Goal: Submit feedback/report problem: Submit feedback/report problem

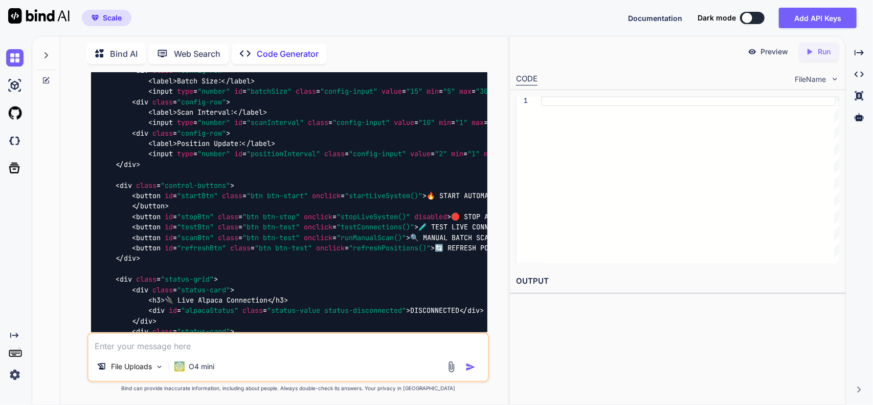
scroll to position [2932, 0]
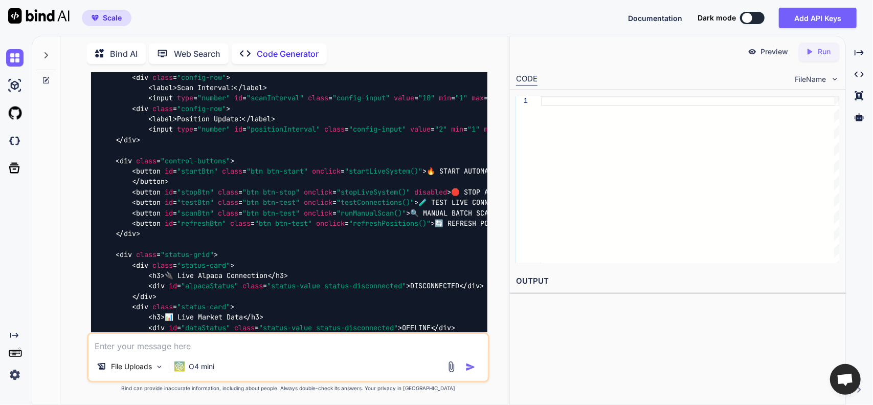
click at [43, 78] on icon at bounding box center [46, 80] width 6 height 6
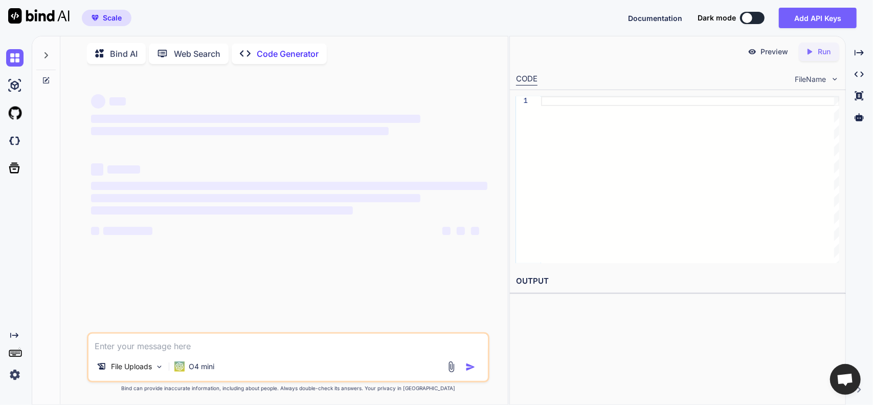
type textarea "x"
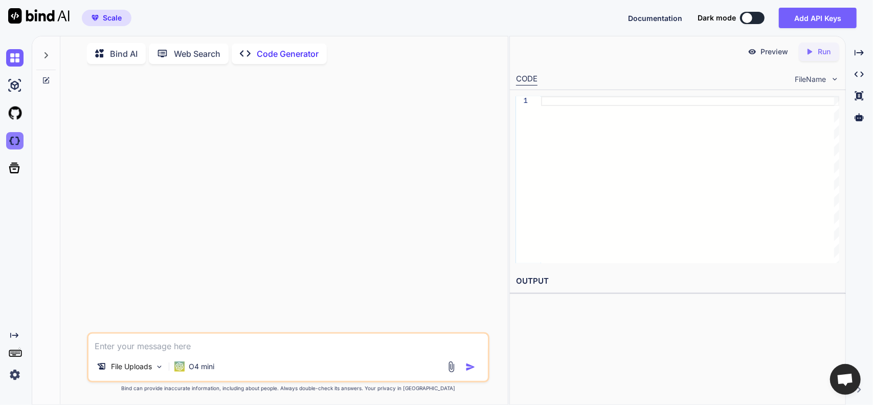
click at [15, 146] on img at bounding box center [14, 140] width 17 height 17
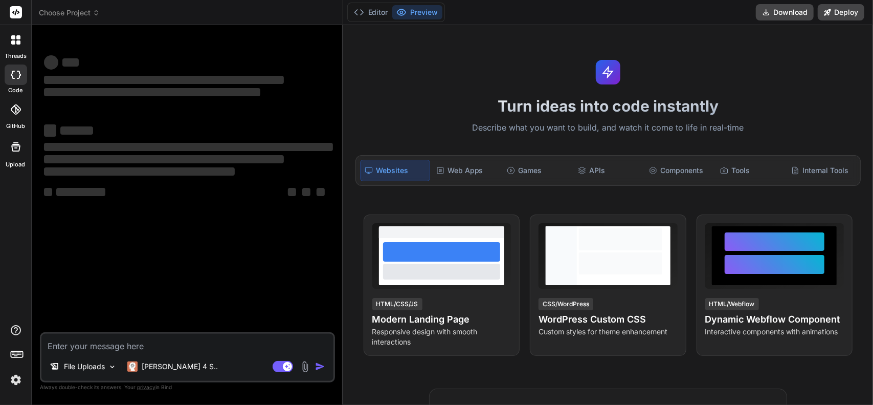
click at [302, 366] on img at bounding box center [305, 367] width 12 height 12
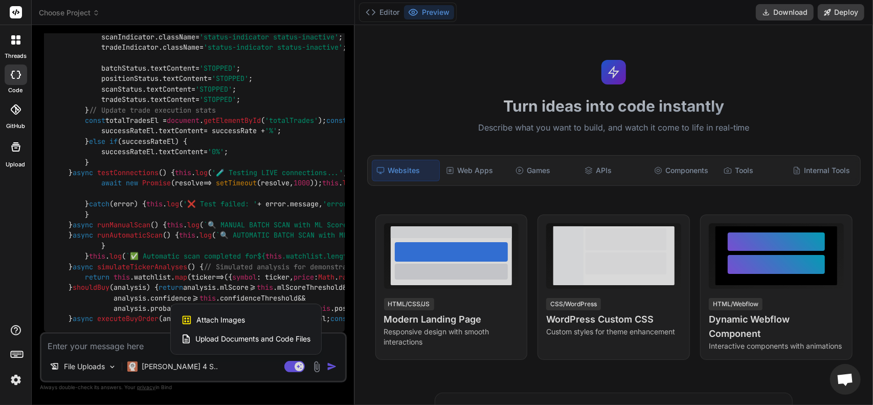
scroll to position [11127, 0]
click at [237, 338] on span "Upload Documents and Code Files" at bounding box center [253, 339] width 116 height 10
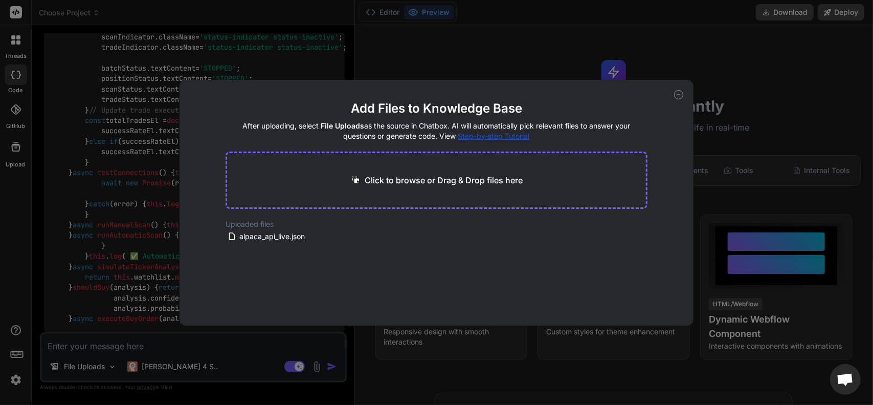
type textarea "x"
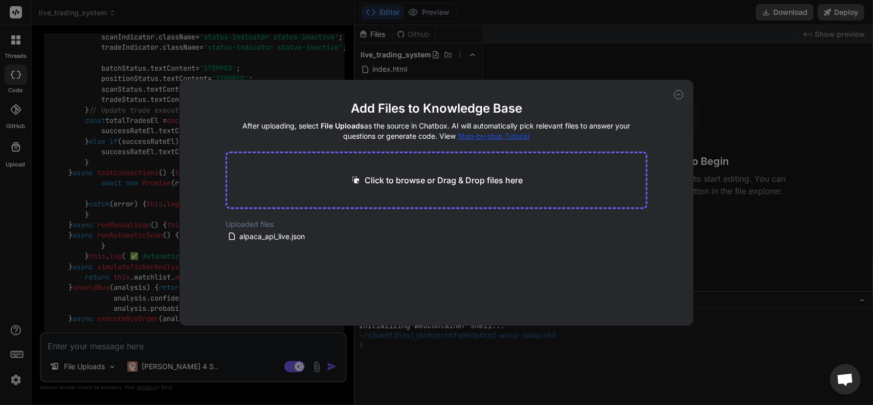
click at [335, 271] on main "Add Files to Knowledge Base After uploading, select File Uploads as the source …" at bounding box center [437, 212] width 422 height 225
click at [376, 171] on div "Click to browse or Drag & Drop files here" at bounding box center [437, 179] width 422 height 57
click at [372, 179] on p "Click to browse or Drag & Drop files here" at bounding box center [444, 180] width 158 height 12
type input "C:\fakepath\index.html"
click at [383, 176] on p "Click to browse or Drag & Drop files here" at bounding box center [444, 180] width 158 height 12
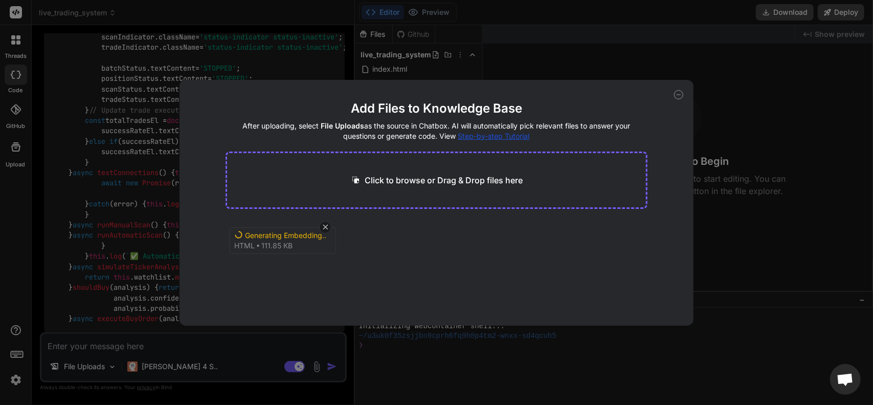
type textarea "x"
type input "C:\fakepath\indexworks.txt"
click at [676, 94] on icon at bounding box center [678, 94] width 9 height 9
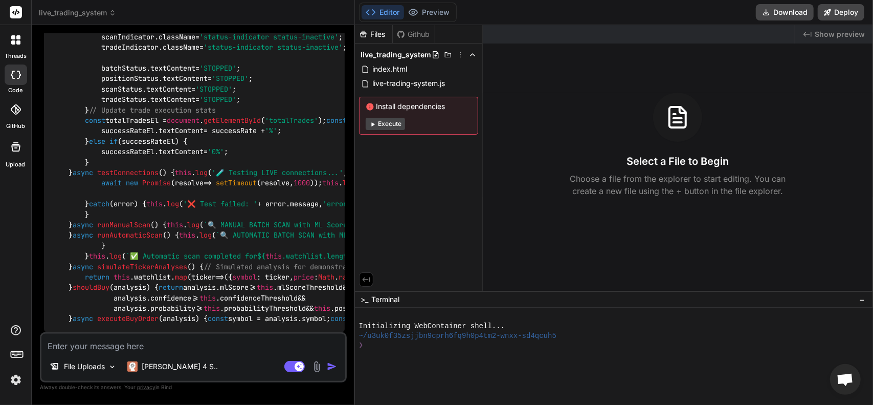
click at [185, 351] on textarea at bounding box center [193, 343] width 304 height 18
click at [21, 41] on div at bounding box center [15, 39] width 21 height 21
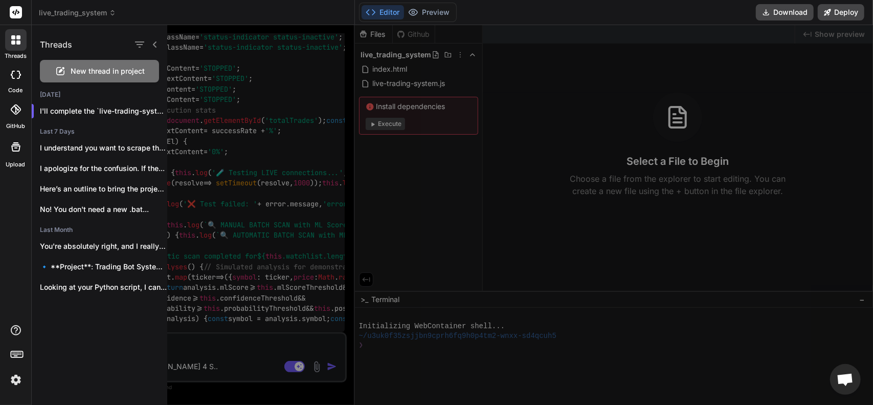
click at [124, 64] on div "New thread in project" at bounding box center [99, 71] width 119 height 23
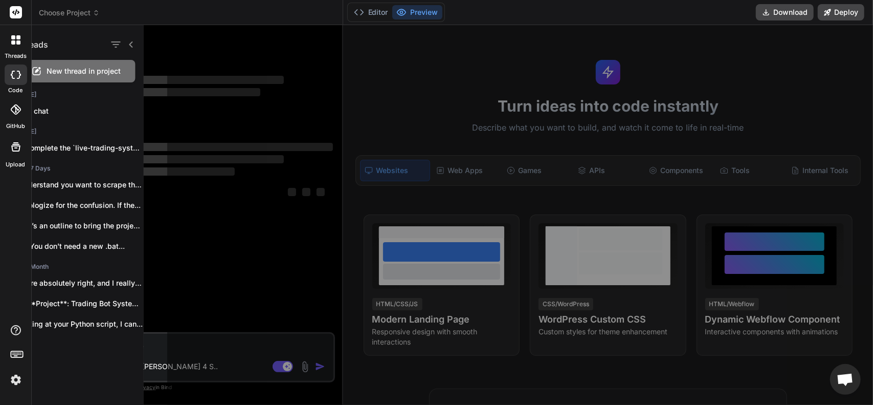
scroll to position [0, 0]
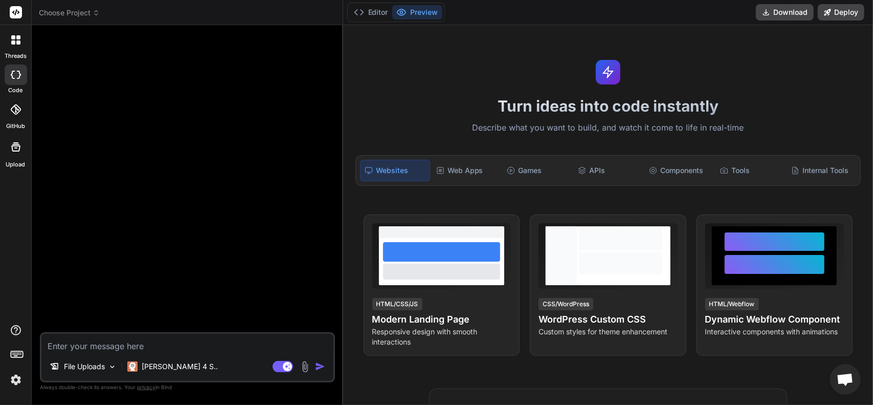
click at [93, 343] on textarea at bounding box center [187, 343] width 292 height 18
click at [112, 370] on img at bounding box center [112, 366] width 9 height 9
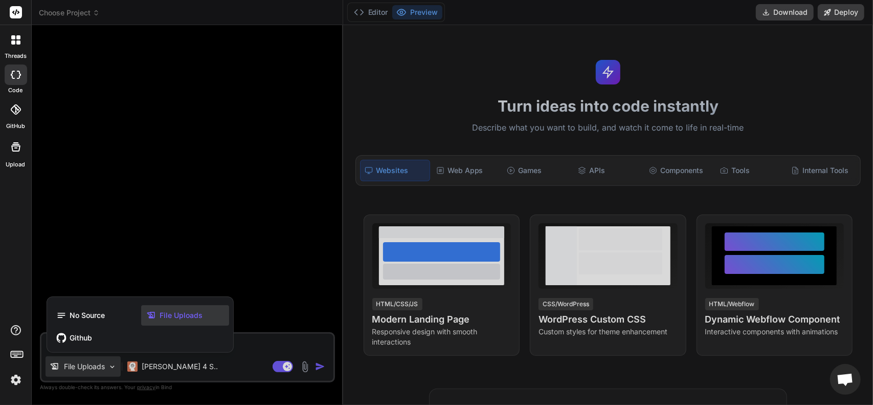
click at [160, 314] on span "File Uploads" at bounding box center [181, 315] width 43 height 10
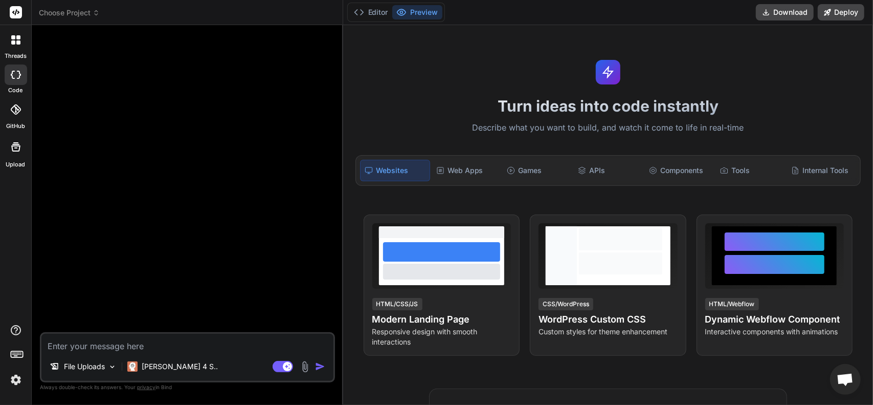
click at [306, 368] on img at bounding box center [305, 367] width 12 height 12
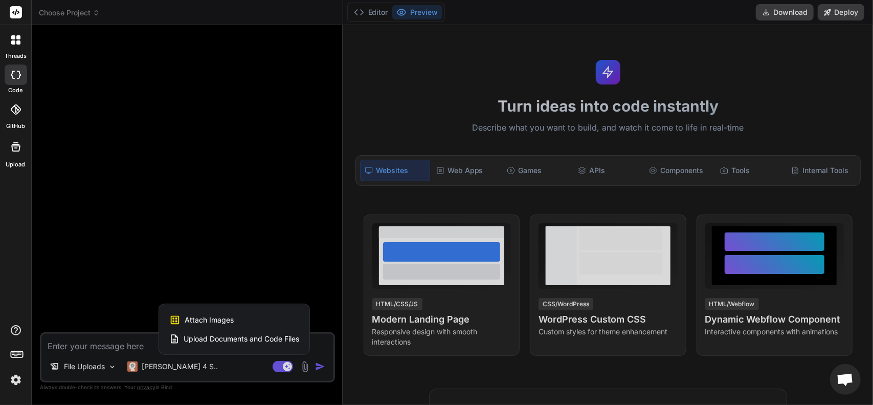
click at [230, 342] on span "Upload Documents and Code Files" at bounding box center [242, 339] width 116 height 10
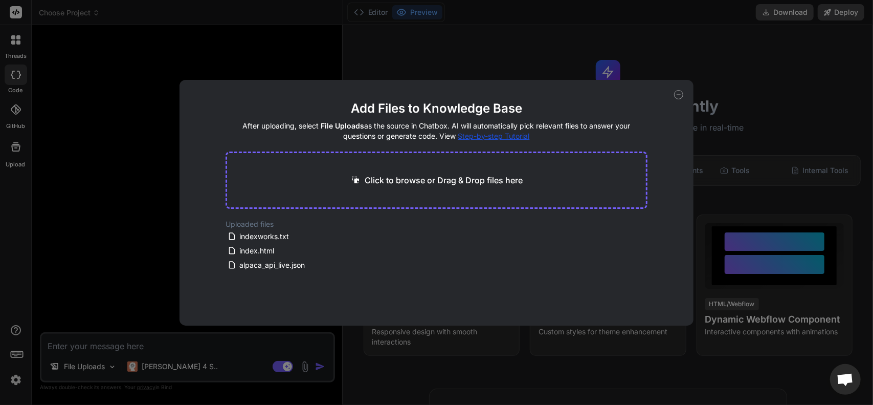
click at [225, 342] on div "Add Files to Knowledge Base After uploading, select File Uploads as the source …" at bounding box center [436, 202] width 873 height 405
type textarea "x"
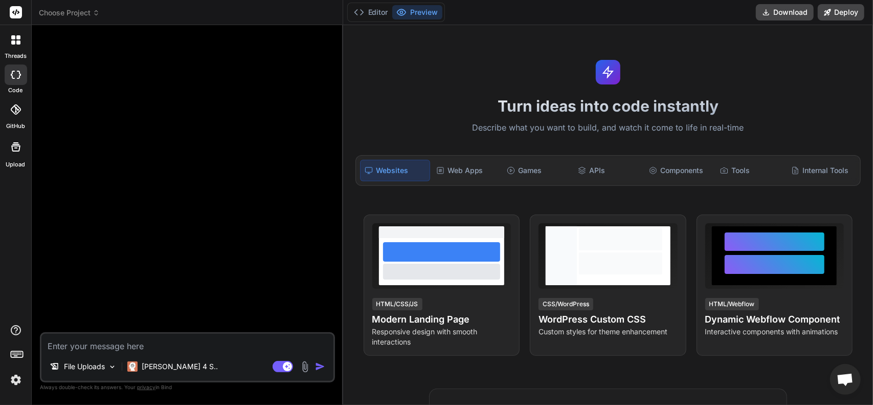
click at [225, 342] on textarea at bounding box center [187, 343] width 292 height 18
type textarea "I"
type textarea "x"
type textarea "I"
type textarea "x"
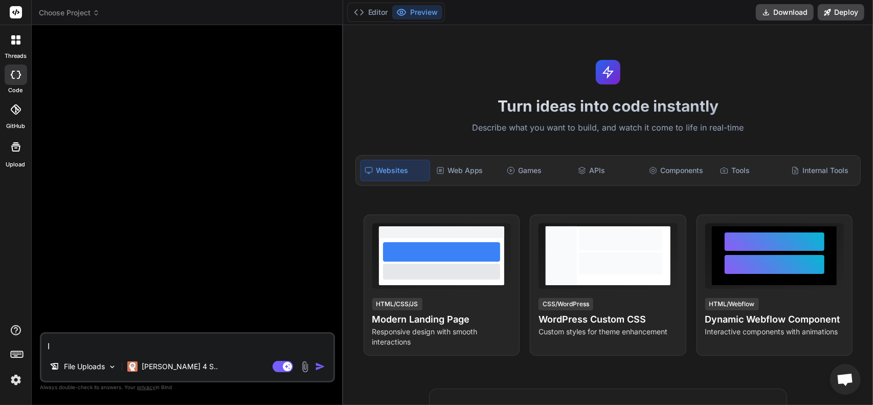
type textarea "I l"
type textarea "x"
type textarea "I lo"
type textarea "x"
type textarea "I lov"
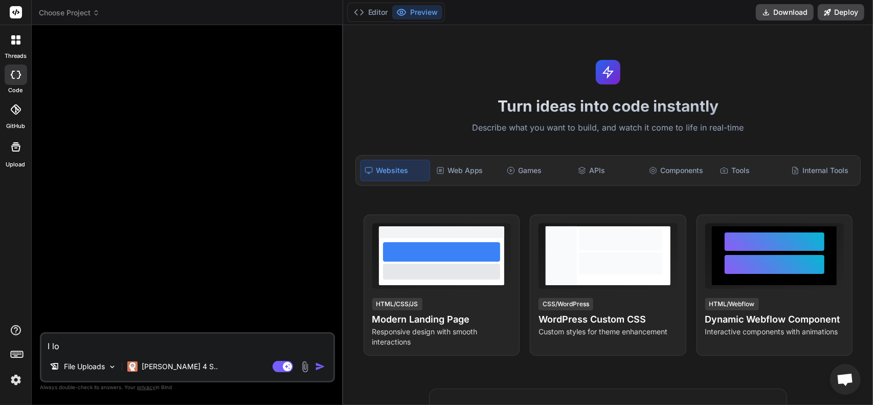
type textarea "x"
type textarea "I love"
type textarea "x"
type textarea "I lov"
type textarea "x"
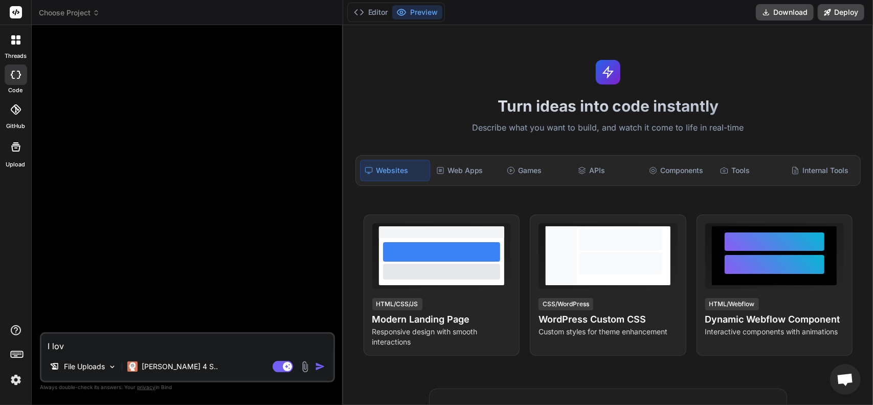
type textarea "I lo"
type textarea "x"
type textarea "I los"
type textarea "x"
type textarea "I lost"
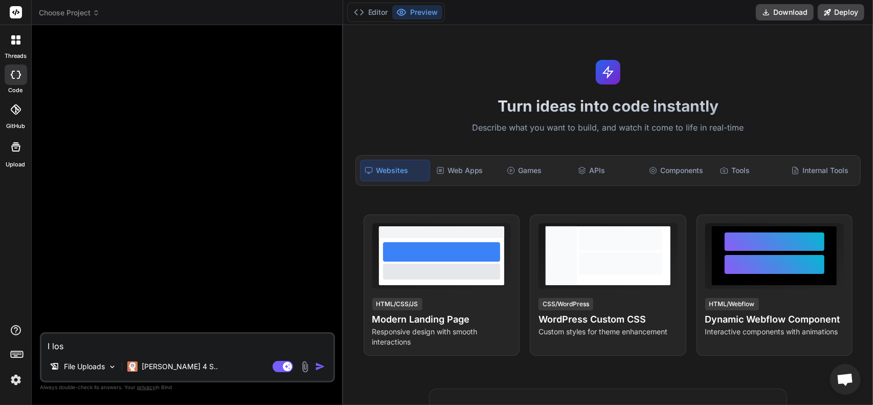
type textarea "x"
type textarea "I lost"
type textarea "x"
type textarea "I lost m"
type textarea "x"
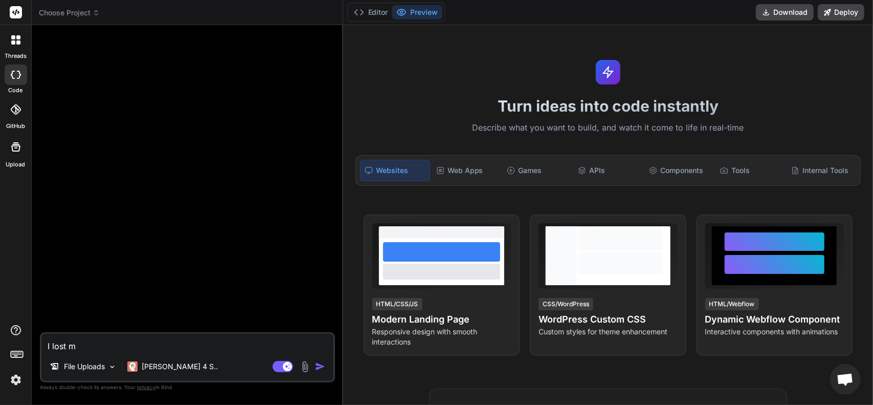
type textarea "I lost my"
type textarea "x"
type textarea "I lost my"
type textarea "x"
type textarea "I lost my b"
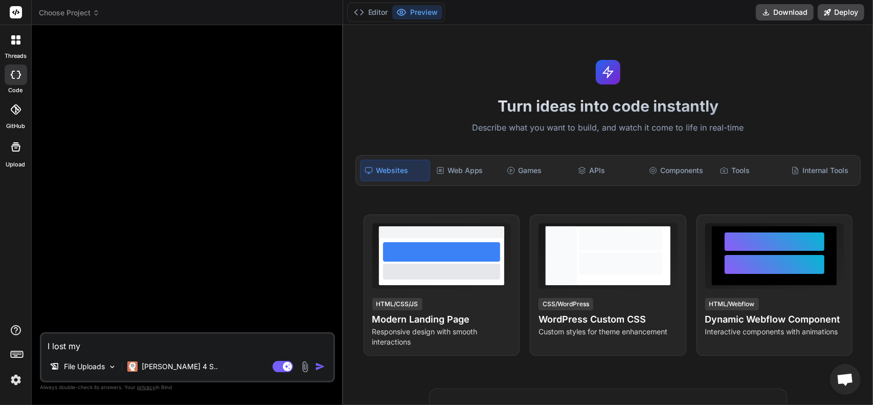
type textarea "x"
type textarea "I lost my bu"
type textarea "x"
type textarea "I lost my but"
type textarea "x"
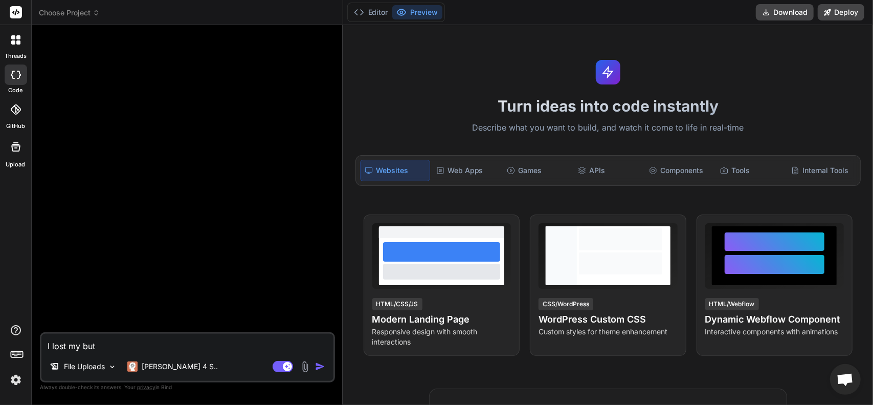
type textarea "I lost my butt"
type textarea "x"
type textarea "I lost my butto"
type textarea "x"
type textarea "I lost my button"
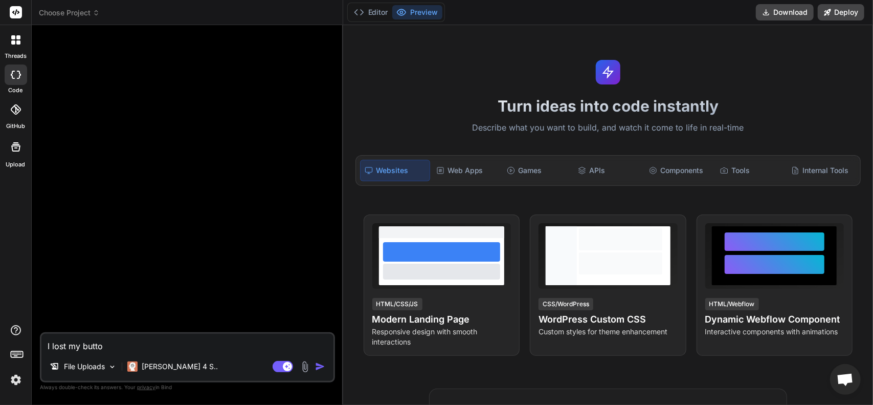
type textarea "x"
type textarea "I lost my button"
type textarea "x"
type textarea "I lost my button f"
type textarea "x"
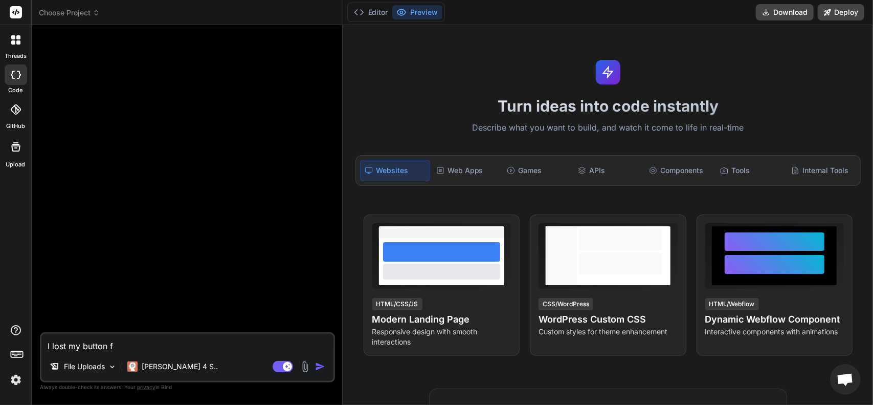
type textarea "I lost my button fu"
type textarea "x"
type textarea "I lost my button fuc"
type textarea "x"
type textarea "I lost my button fuct"
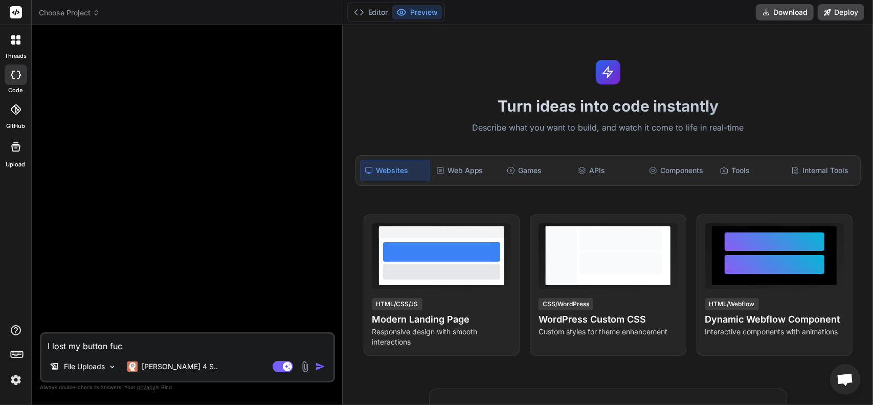
type textarea "x"
type textarea "I lost my button fucti"
type textarea "x"
type textarea "I lost my button fuctio"
type textarea "x"
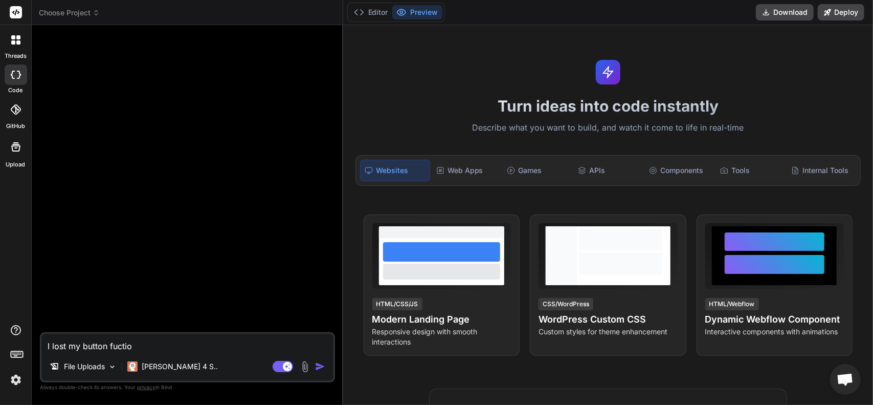
type textarea "I lost my button fuction"
type textarea "x"
type textarea "I lost my button fuctions"
type textarea "x"
type textarea "I lost my button fuctions."
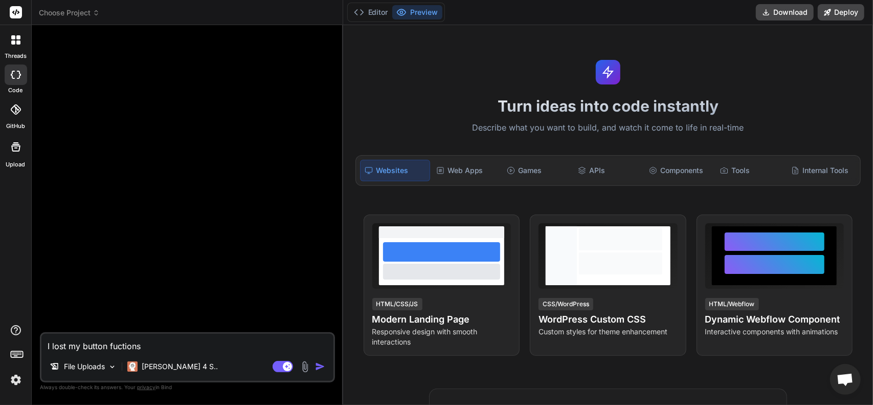
type textarea "x"
type textarea "I lost my button fuctions."
type textarea "x"
type textarea "I lost my button fuctions."
type textarea "x"
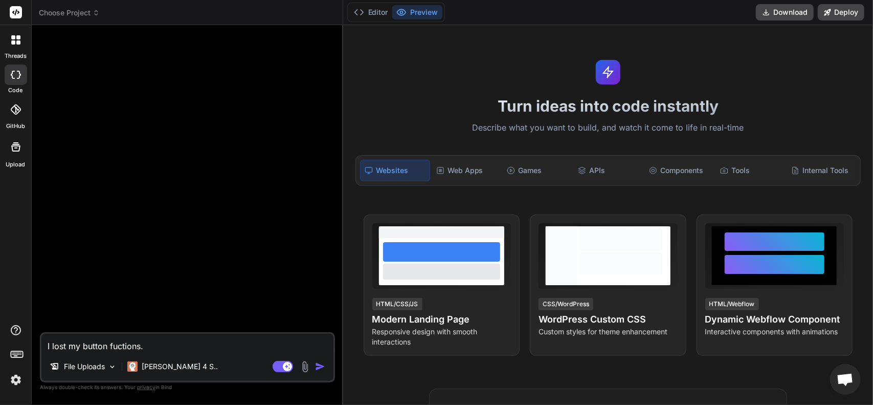
type textarea "I lost my button fuctions."
type textarea "x"
type textarea "I lost my button fuctions."
type textarea "x"
type textarea "I lost my button fuctions"
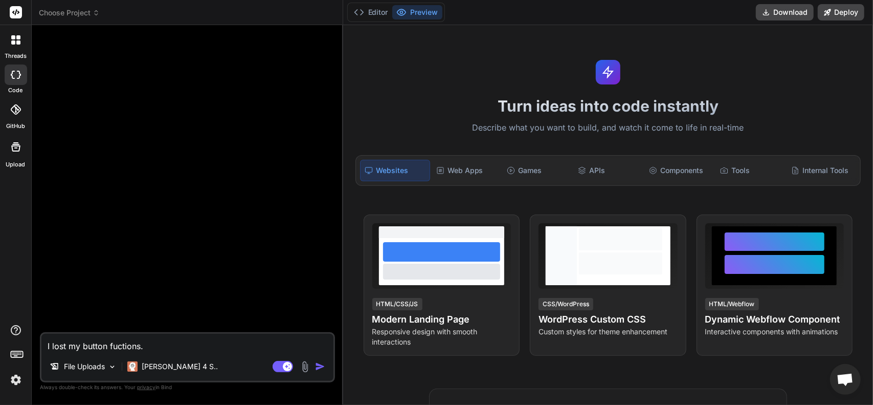
type textarea "x"
type textarea "I lost my button fuction"
type textarea "x"
type textarea "I lost my button fuctio"
type textarea "x"
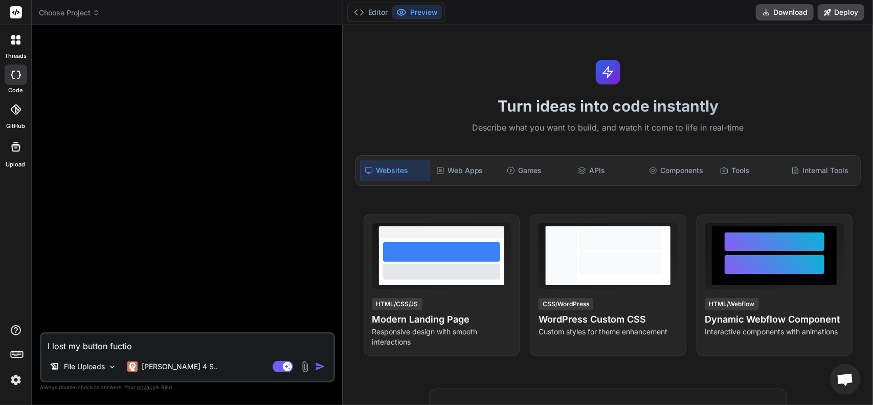
type textarea "I lost my button fucti"
type textarea "x"
type textarea "I lost my button fuct"
type textarea "x"
type textarea "I lost my button fuc"
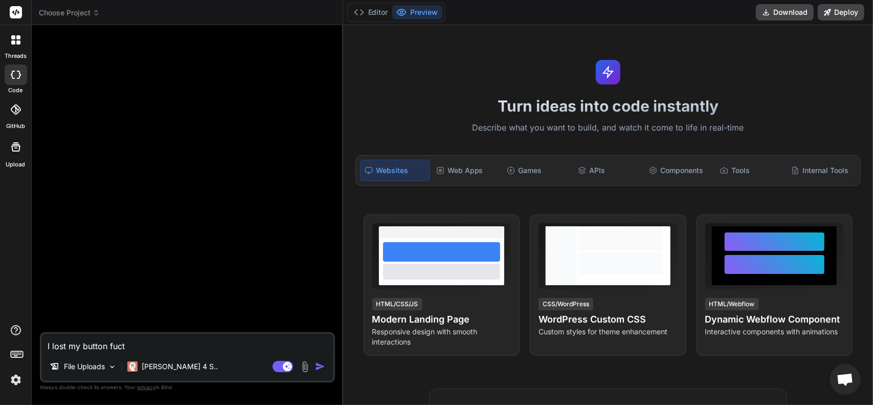
type textarea "x"
type textarea "I lost my button fu"
type textarea "x"
type textarea "I lost my button f"
type textarea "x"
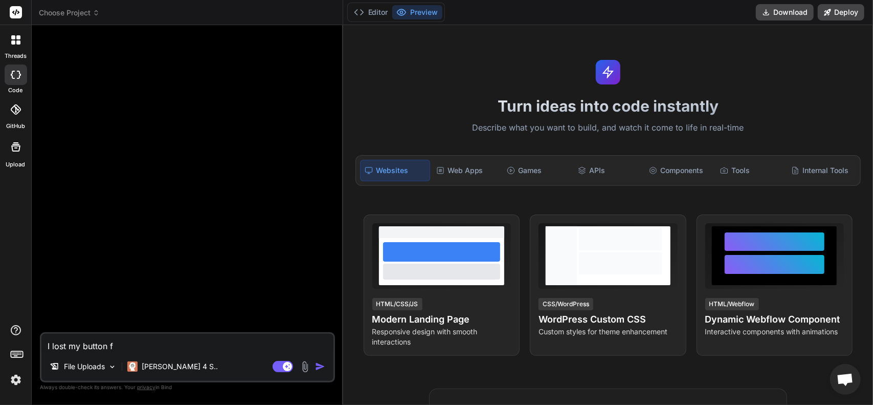
type textarea "I lost my button"
type textarea "x"
type textarea "I lost my button"
type textarea "x"
type textarea "I lost my butto"
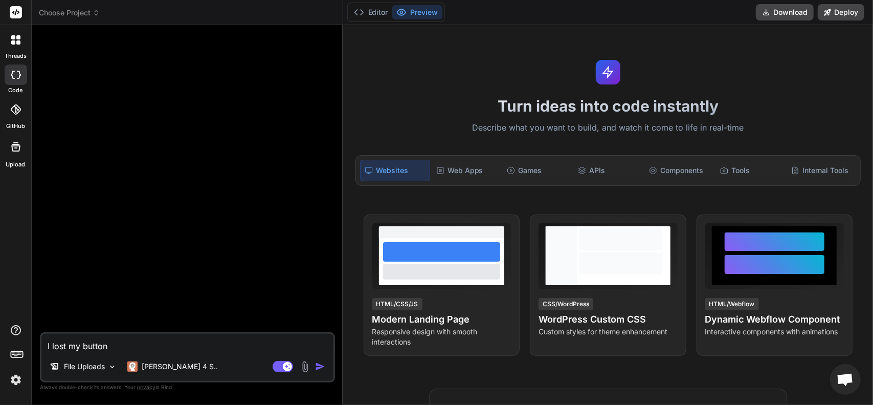
type textarea "x"
type textarea "I lost my butt"
type textarea "x"
type textarea "I lost my but"
type textarea "x"
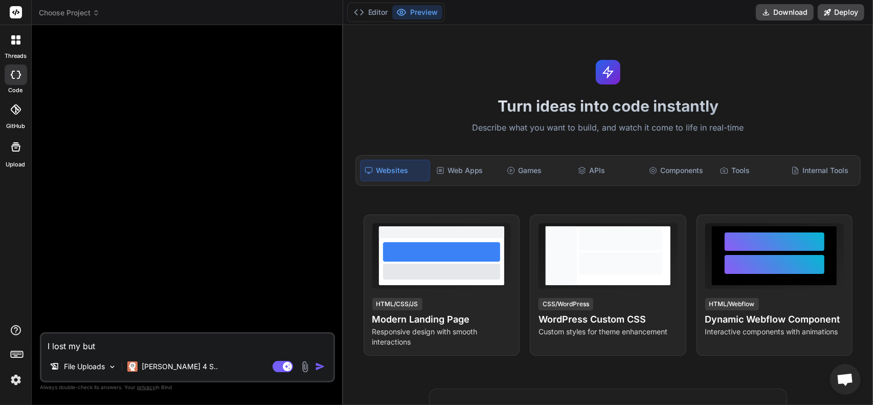
type textarea "I lost my bu"
type textarea "x"
type textarea "I lost my b"
type textarea "x"
type textarea "I lost my bu"
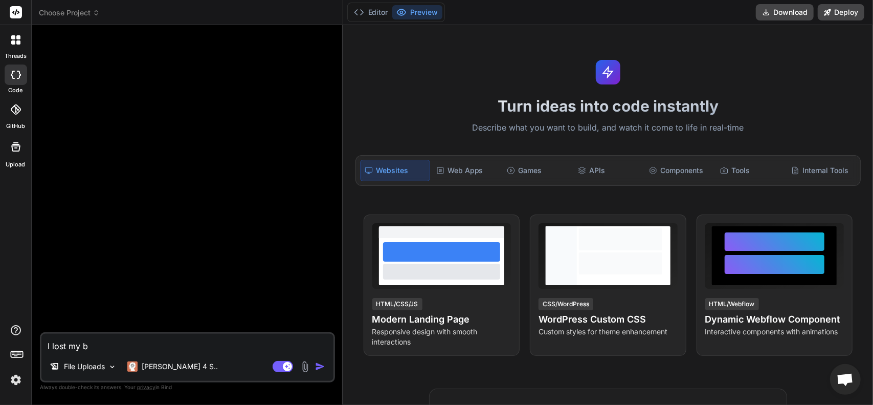
type textarea "x"
type textarea "I lost my bun"
type textarea "x"
type textarea "I lost my bu"
type textarea "x"
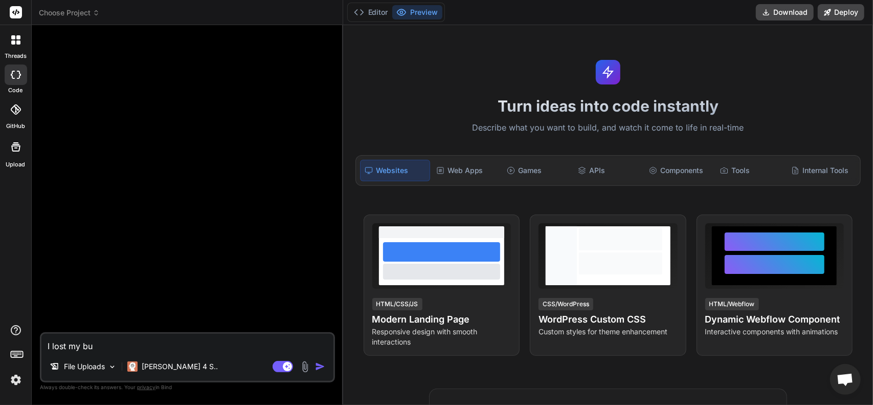
type textarea "I lost my but"
type textarea "x"
type textarea "I lost my butt"
type textarea "x"
type textarea "I lost my butto"
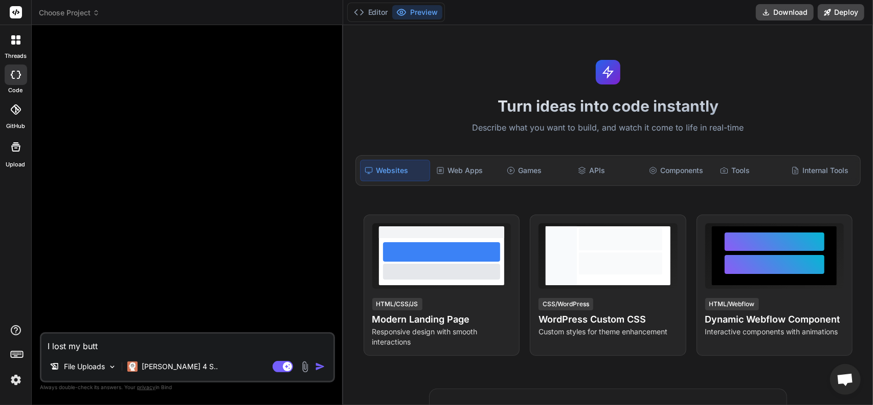
type textarea "x"
type textarea "I lost my button"
type textarea "x"
type textarea "I lost my buttons"
type textarea "x"
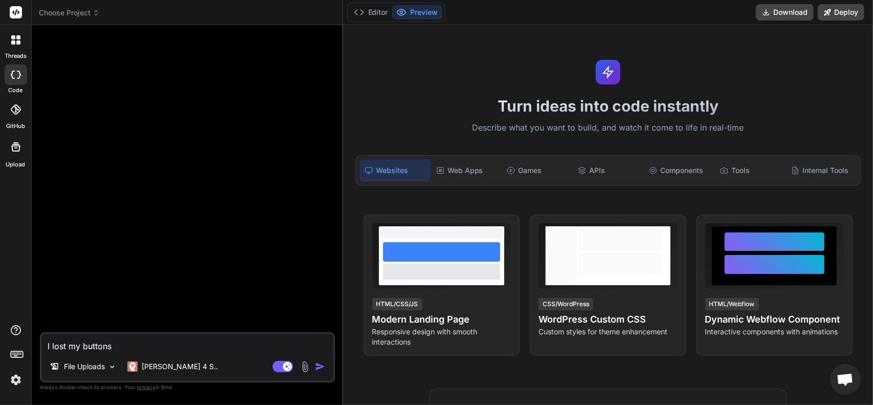
type textarea "I lost my buttons"
type textarea "x"
type textarea "I lost my buttons"
type textarea "x"
type textarea "I lost my buttons"
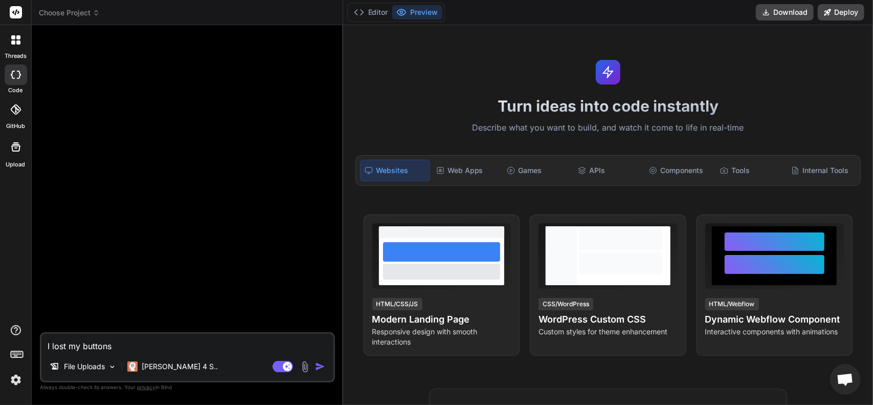
type textarea "x"
type textarea "I lost my buttons w"
type textarea "x"
type textarea "I lost my buttons wo"
type textarea "x"
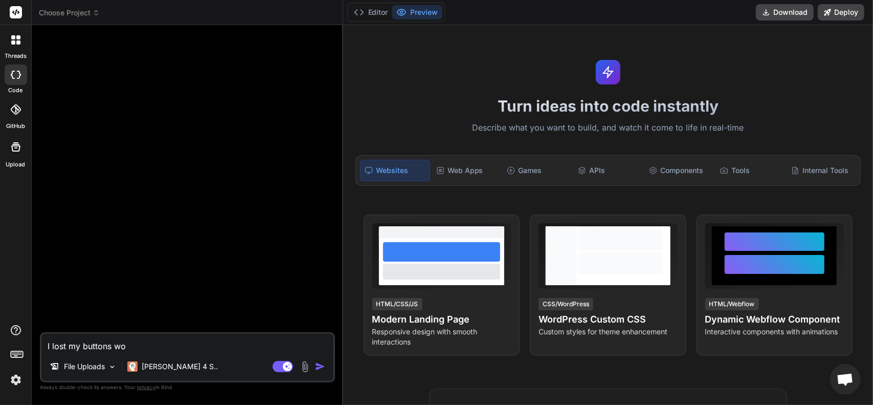
type textarea "I lost my buttons wor"
type textarea "x"
type textarea "I lost my buttons work"
type textarea "x"
type textarea "I lost my buttons worki"
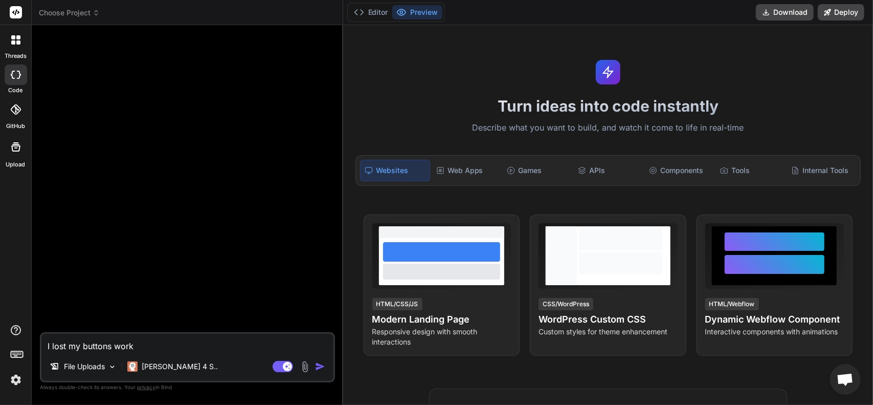
type textarea "x"
type textarea "I lost my buttons workin"
type textarea "x"
type textarea "I lost my buttons working"
type textarea "x"
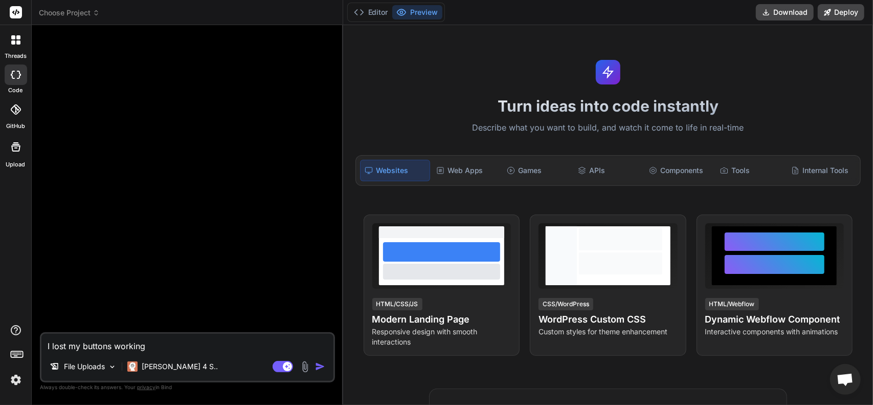
type textarea "I lost my buttons working."
type textarea "x"
type textarea "I lost my buttons working."
type textarea "x"
type textarea "I lost my buttons working."
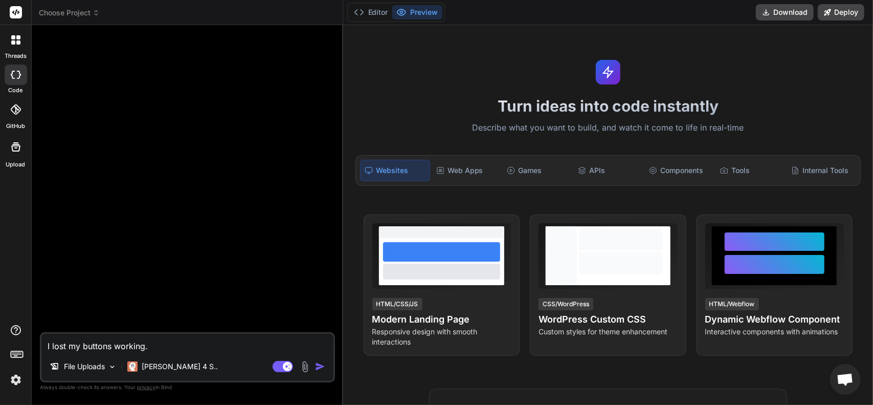
type textarea "x"
type textarea "I lost my buttons working. P"
type textarea "x"
type textarea "I lost my buttons working. Pl"
type textarea "x"
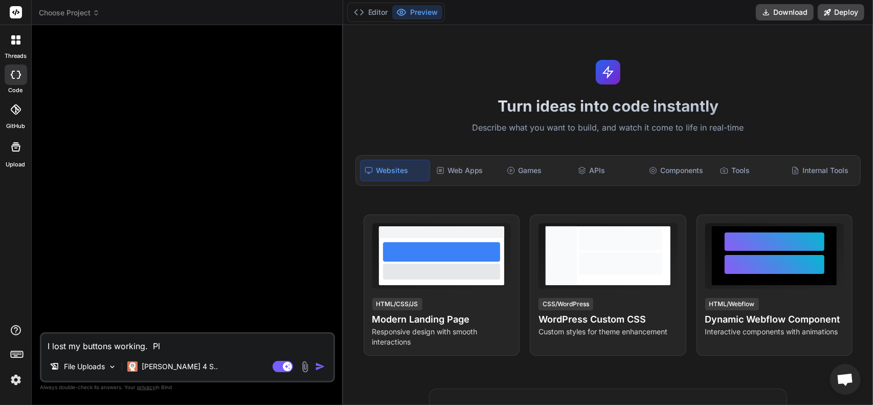
type textarea "I lost my buttons working. Ple"
type textarea "x"
type textarea "I lost my buttons working. Plea"
type textarea "x"
type textarea "I lost my buttons working. Pleas"
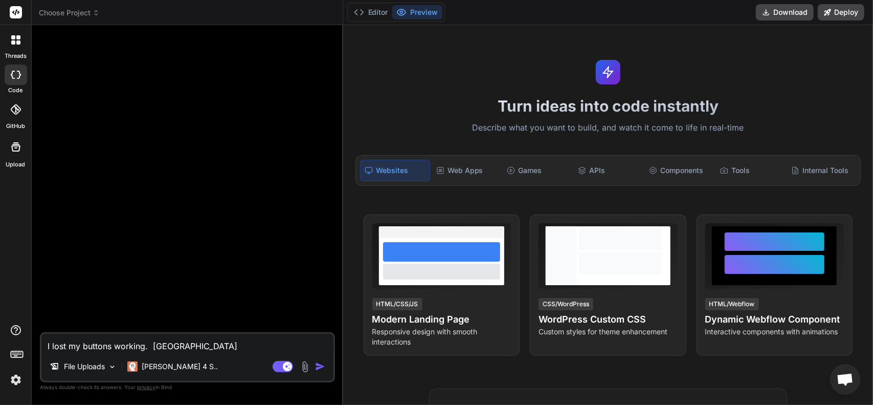
type textarea "x"
type textarea "I lost my buttons working. Please"
type textarea "x"
type textarea "I lost my buttons working. Please"
type textarea "x"
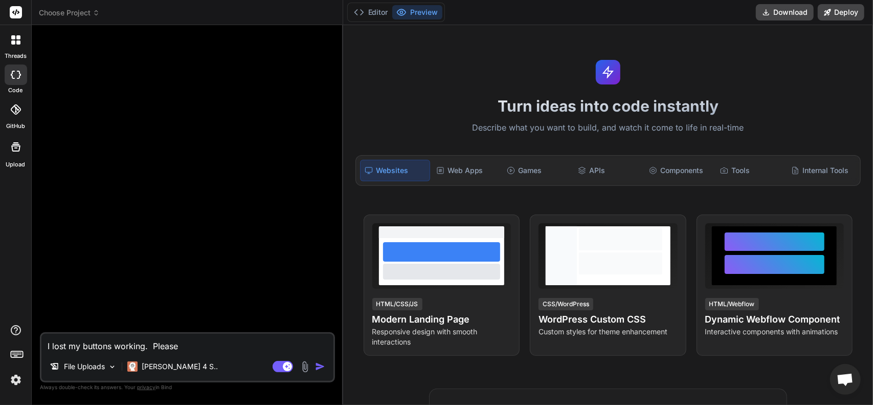
type textarea "I lost my buttons working. Please r"
type textarea "x"
type textarea "I lost my buttons working. Please re"
type textarea "x"
type textarea "I lost my buttons working. Please rev"
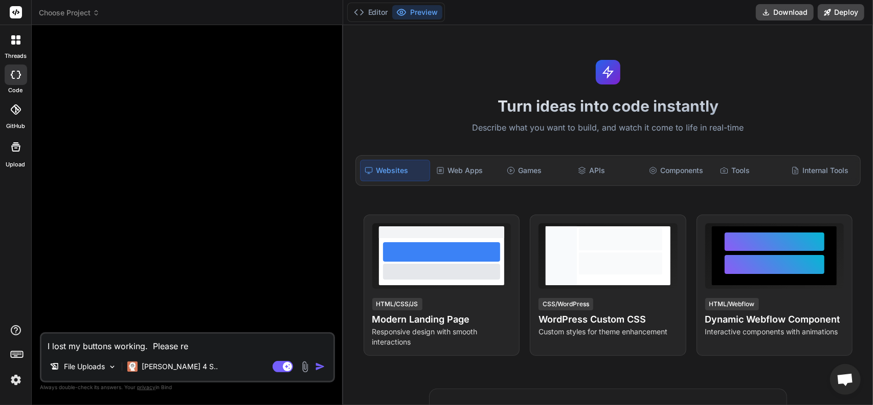
type textarea "x"
type textarea "I lost my buttons working. Please revi"
type textarea "x"
type textarea "I lost my buttons working. Please revie"
type textarea "x"
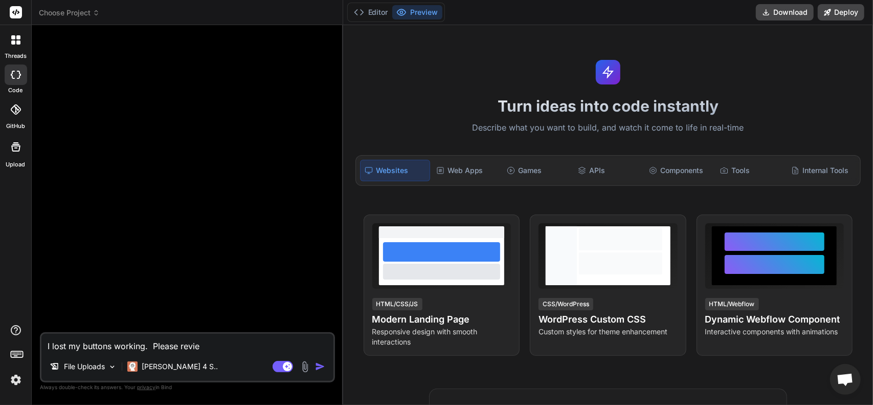
type textarea "I lost my buttons working. Please review"
type textarea "x"
type textarea "I lost my buttons working. Please review"
type textarea "x"
type textarea "I lost my buttons working. Please review t"
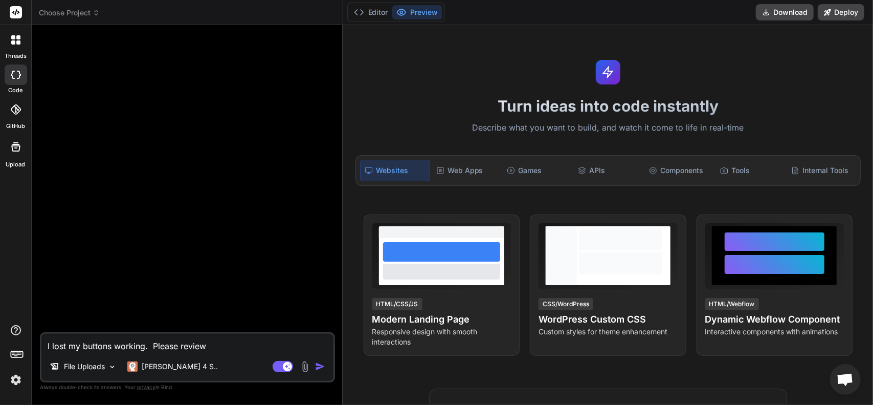
type textarea "x"
type textarea "I lost my buttons working. Please review th"
type textarea "x"
type textarea "I lost my buttons working. Please review the"
type textarea "x"
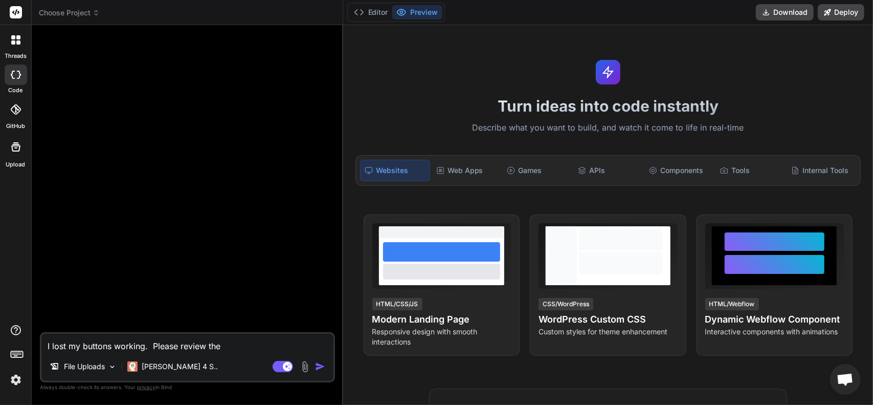
type textarea "I lost my buttons working. Please review the"
type textarea "x"
type textarea "I lost my buttons working. Please review the i"
type textarea "x"
type textarea "I lost my buttons working. Please review the in"
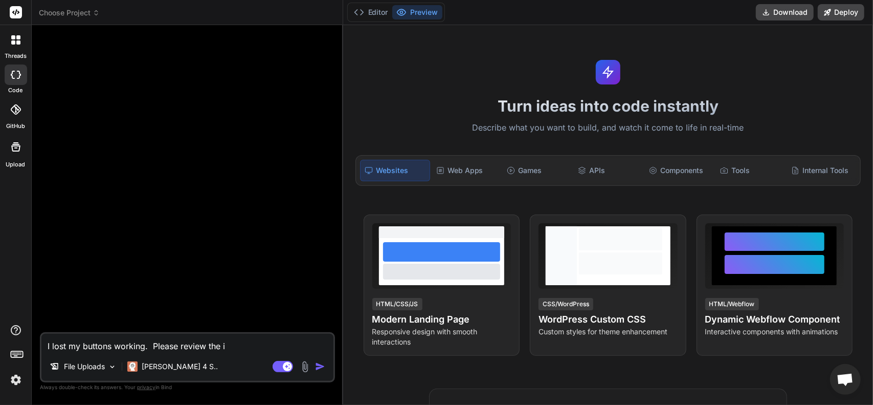
type textarea "x"
type textarea "I lost my buttons working. Please review the ind"
type textarea "x"
type textarea "I lost my buttons working. Please review the inde"
type textarea "x"
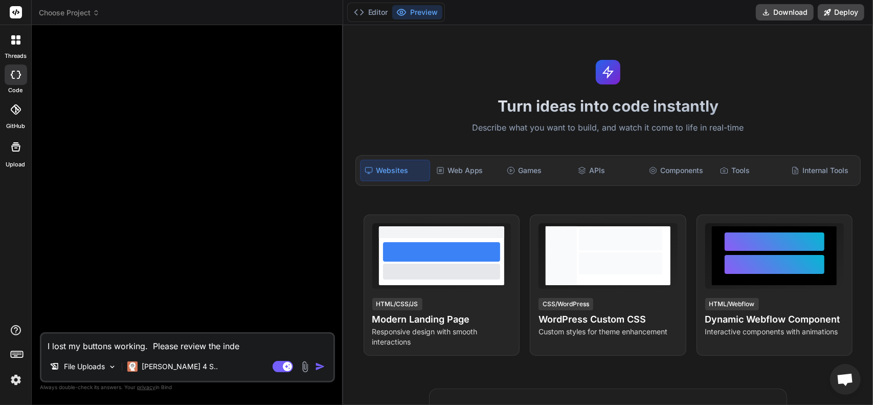
type textarea "I lost my buttons working. Please review the index"
type textarea "x"
type textarea "I lost my buttons working. Please review the indext"
type textarea "x"
type textarea "I lost my buttons working. Please review the indext"
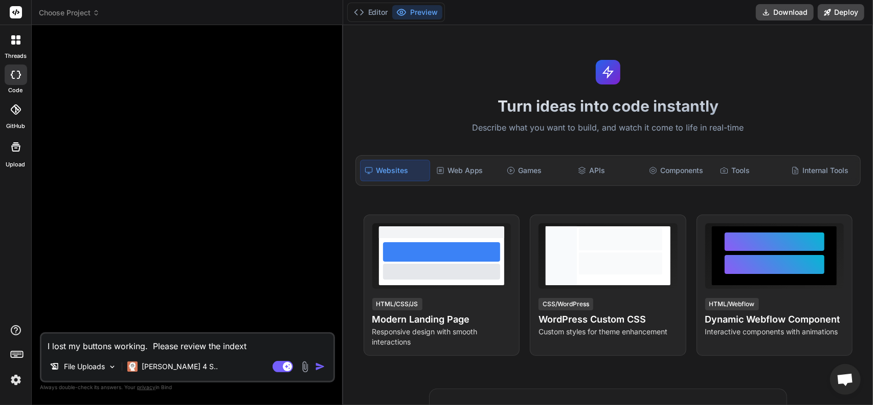
type textarea "x"
type textarea "I lost my buttons working. Please review the indext"
type textarea "x"
type textarea "I lost my buttons working. Please review the index"
type textarea "x"
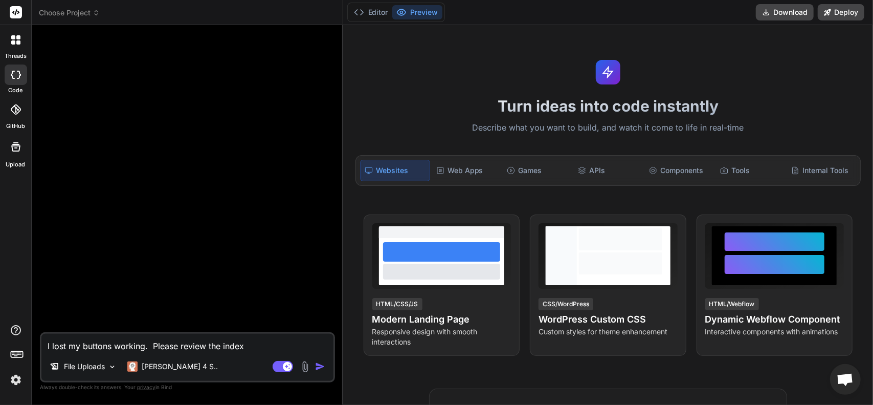
type textarea "I lost my buttons working. Please review the indexw"
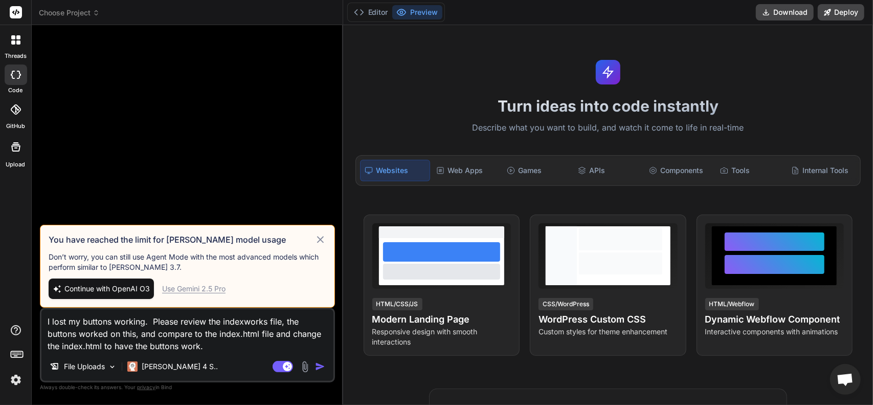
click at [303, 362] on img at bounding box center [305, 367] width 12 height 12
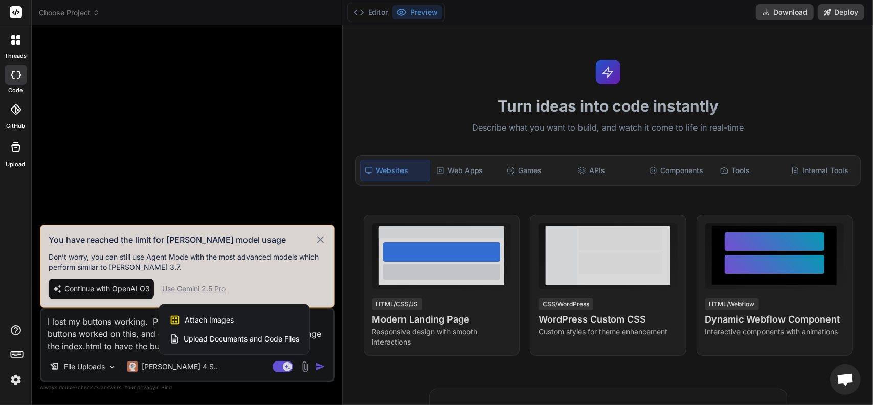
click at [219, 339] on span "Upload Documents and Code Files" at bounding box center [242, 339] width 116 height 10
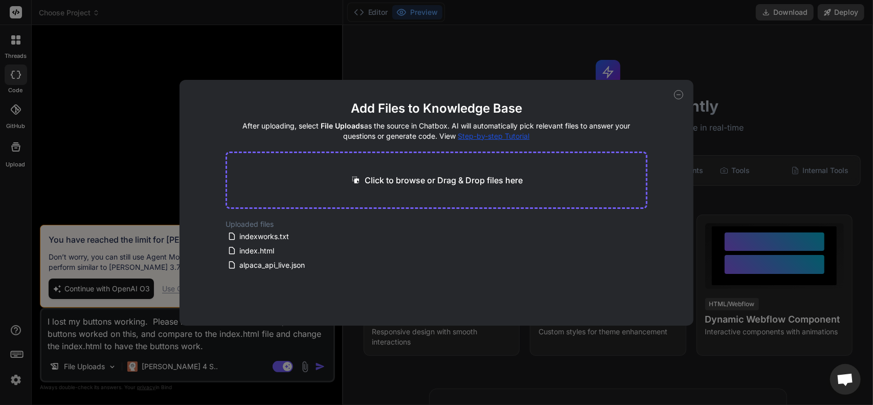
click at [220, 353] on div "Add Files to Knowledge Base After uploading, select File Uploads as the source …" at bounding box center [436, 202] width 873 height 405
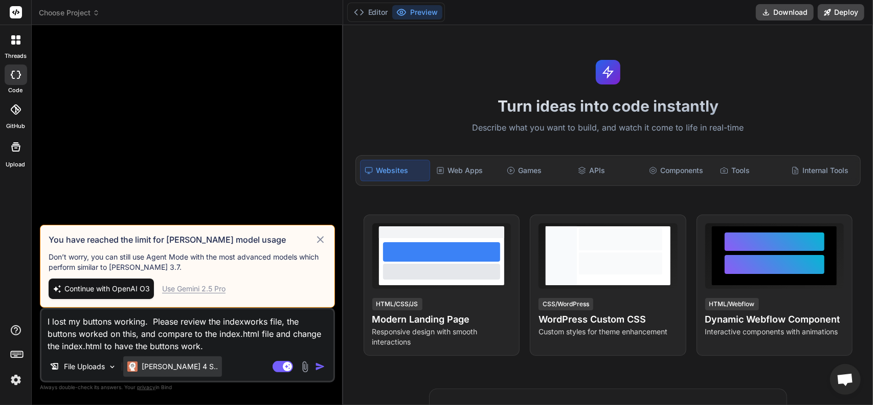
click at [168, 365] on p "Claude 4 S.." at bounding box center [180, 366] width 76 height 10
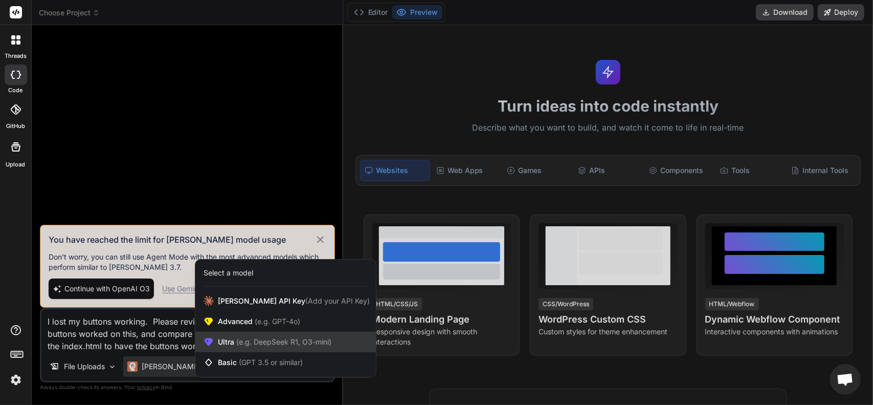
click at [233, 344] on span "Ultra (e.g. DeepSeek R1, O3-mini)" at bounding box center [275, 342] width 114 height 10
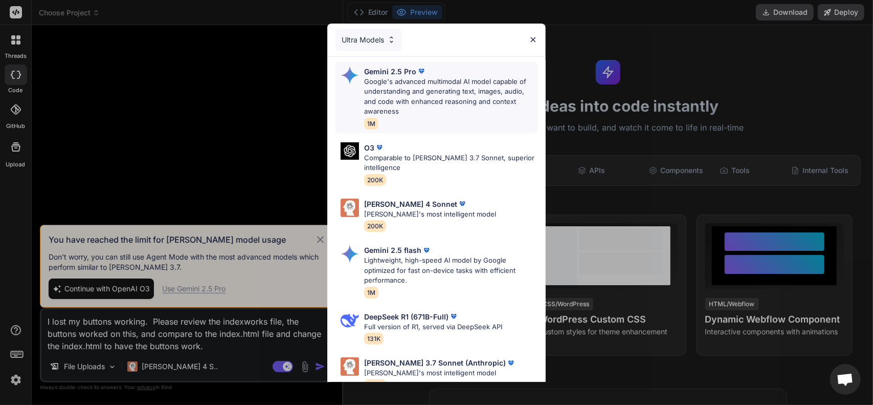
click at [415, 101] on p "Google's advanced multimodal AI model capable of understanding and generating t…" at bounding box center [450, 97] width 173 height 40
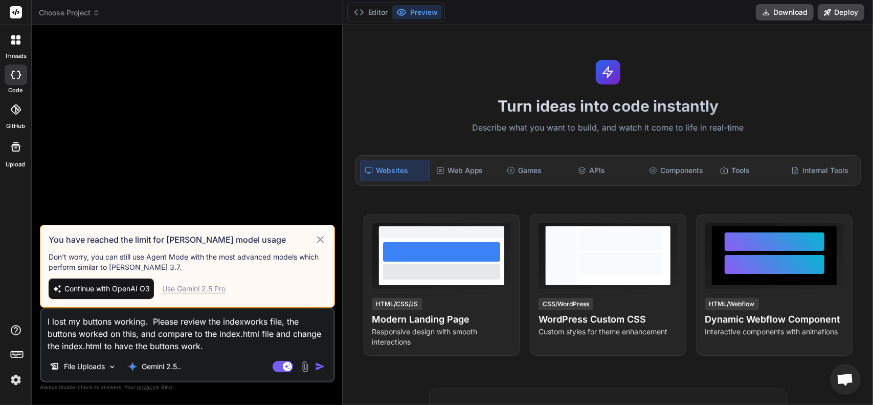
click at [322, 367] on img "button" at bounding box center [320, 366] width 10 height 10
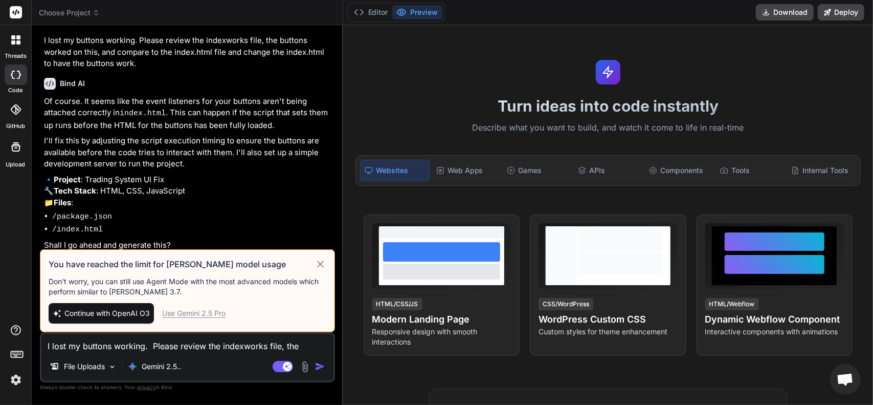
scroll to position [21, 0]
click at [319, 262] on icon at bounding box center [321, 264] width 12 height 12
